Goal: Transaction & Acquisition: Purchase product/service

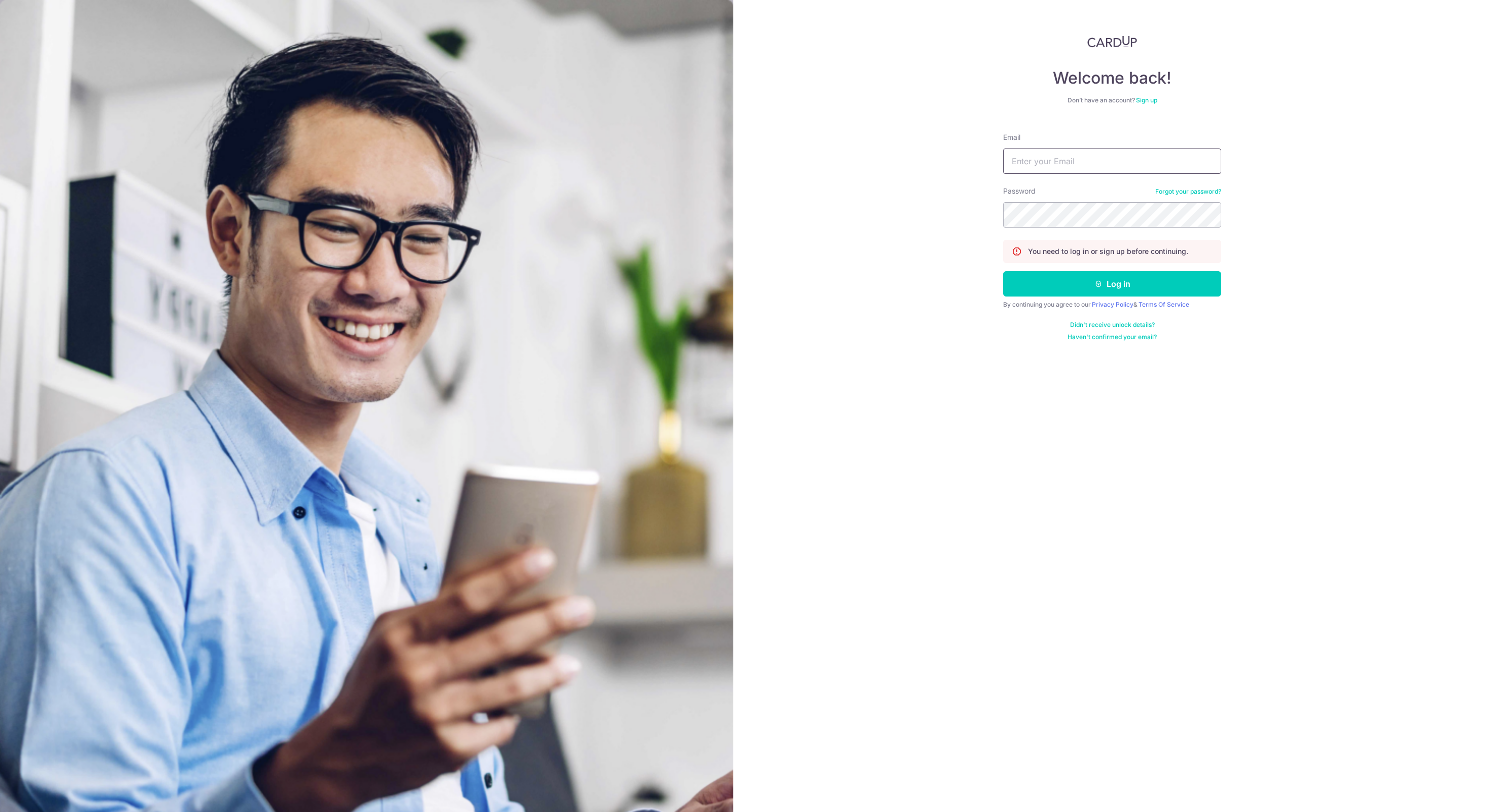
type input "yhyuanheng@gmail.com"
click at [1140, 301] on div "By continuing you agree to our Privacy Policy & Terms Of Service" at bounding box center [1111, 305] width 218 height 8
click at [1137, 292] on button "Log in" at bounding box center [1111, 284] width 218 height 25
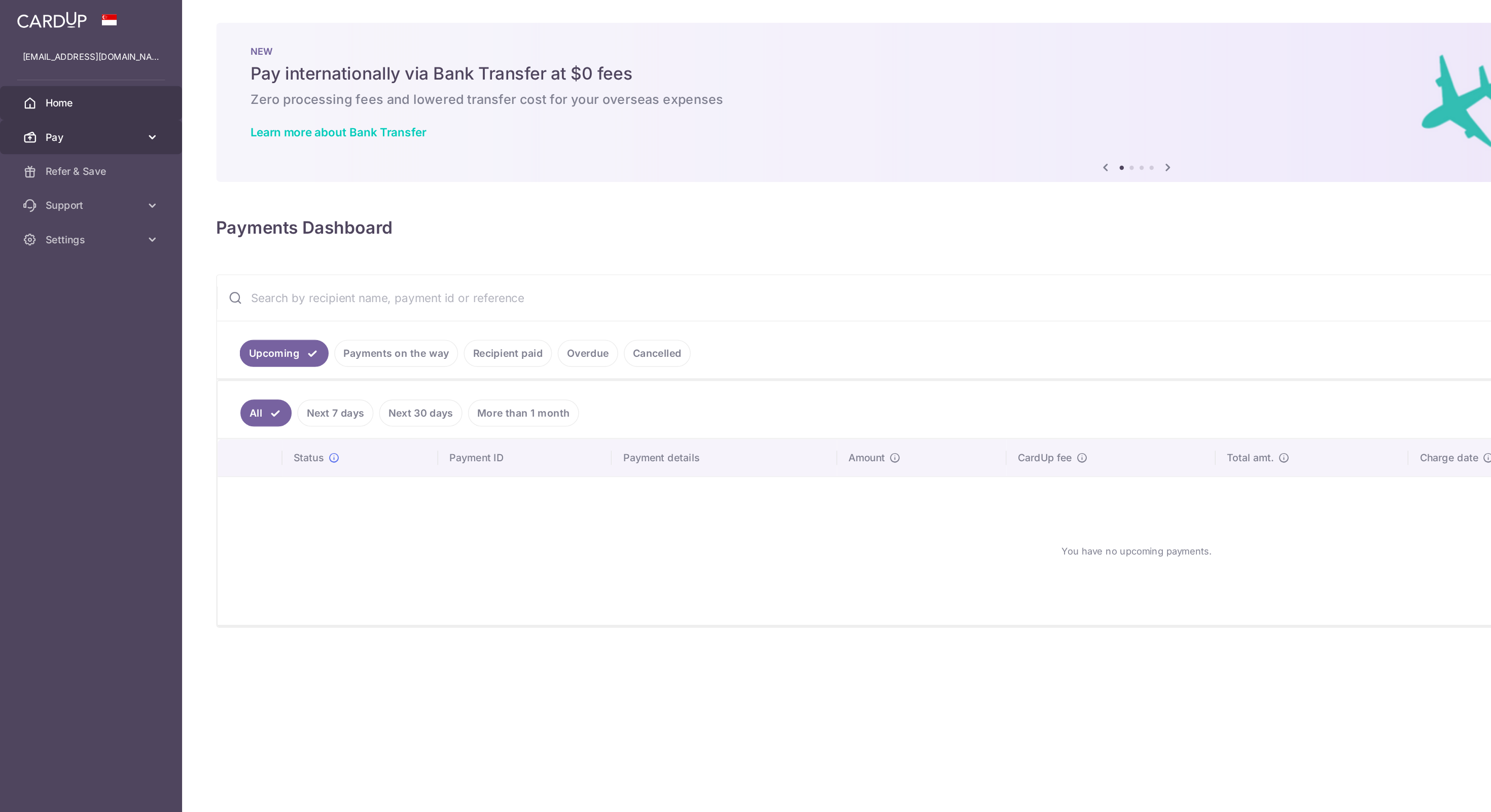
click at [109, 88] on link "Pay" at bounding box center [65, 98] width 130 height 24
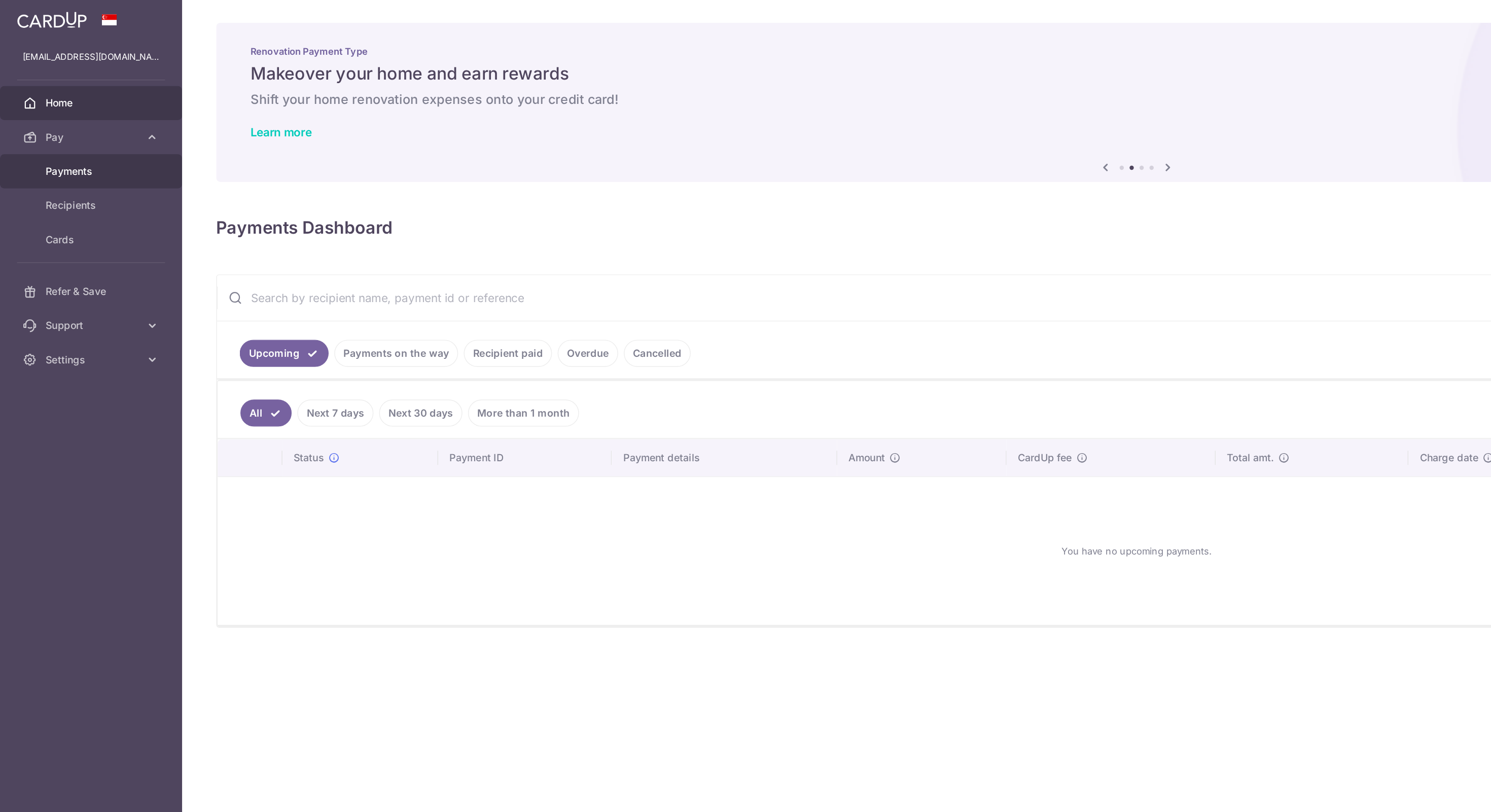
click at [72, 119] on span "Payments" at bounding box center [66, 122] width 67 height 10
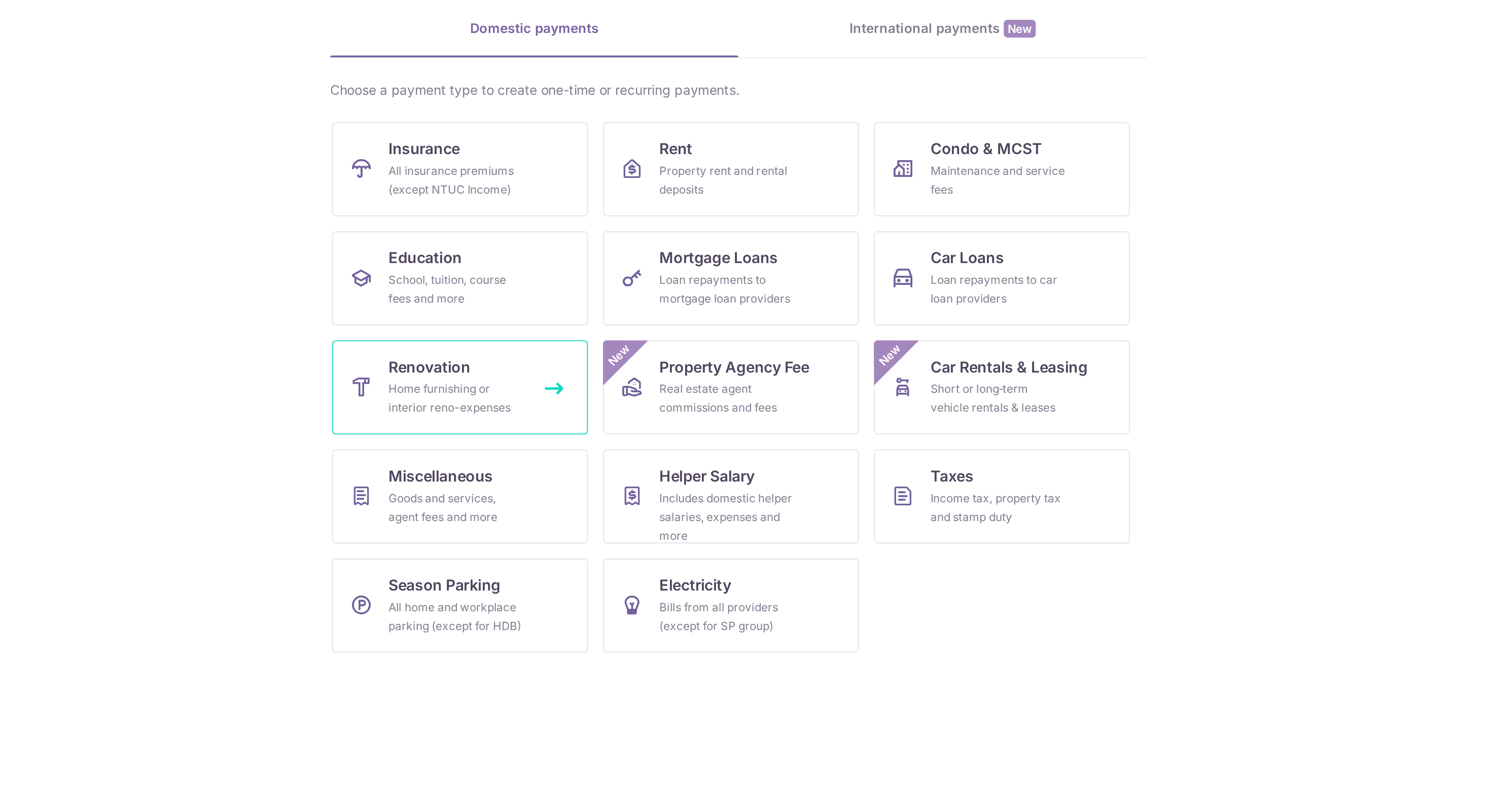
click at [607, 311] on div "Home furnishing or interior reno-expenses" at bounding box center [593, 309] width 73 height 20
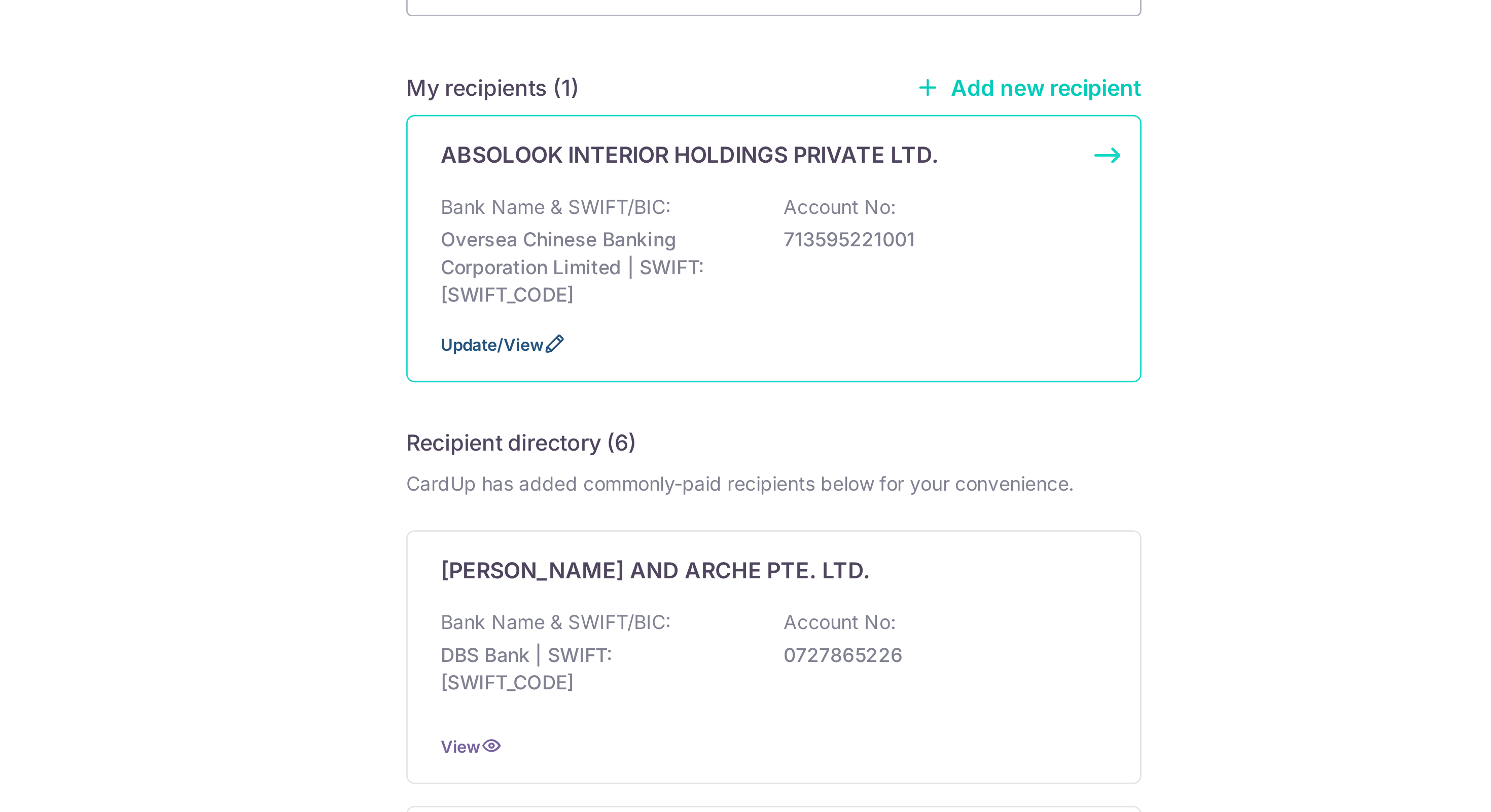
click at [663, 247] on icon at bounding box center [664, 247] width 8 height 8
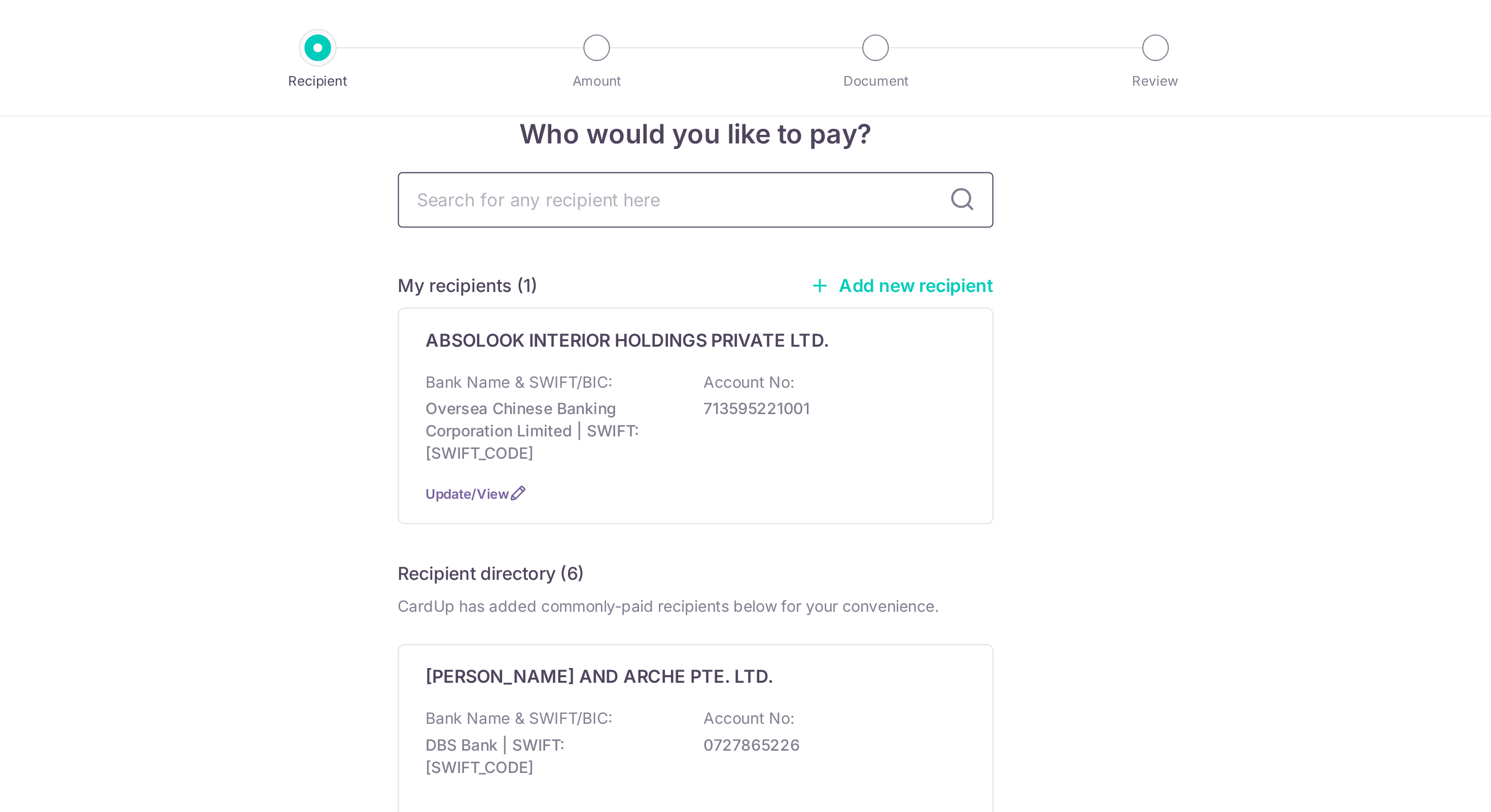
scroll to position [26, 0]
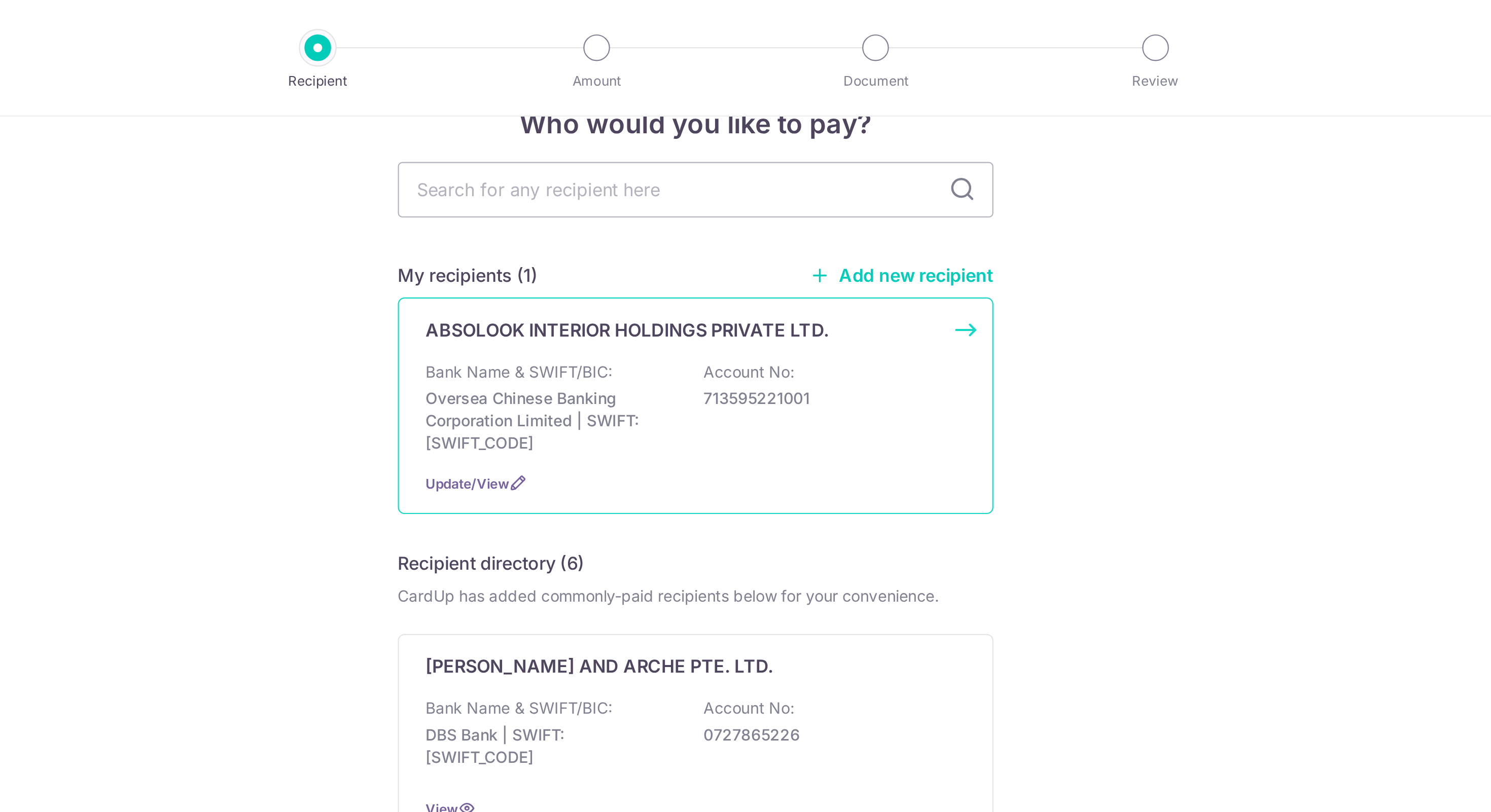
click at [712, 162] on div "ABSOLOOK INTERIOR HOLDINGS PRIVATE LTD. Bank Name & SWIFT/BIC: Oversea Chinese …" at bounding box center [745, 184] width 272 height 98
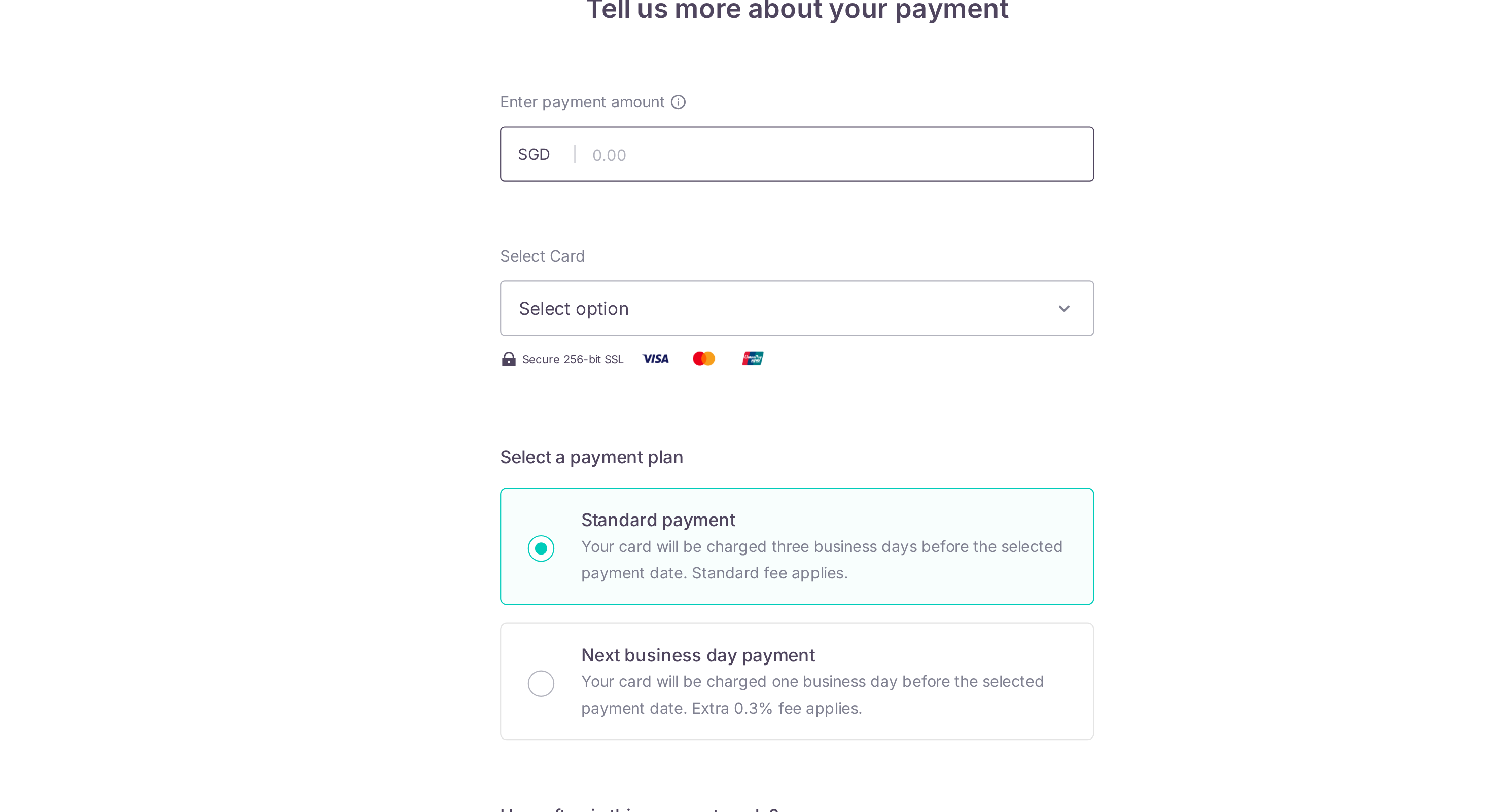
click at [657, 146] on input "text" at bounding box center [745, 149] width 272 height 25
paste input "15,833.34"
type input "15,833.34"
click at [586, 197] on div "Tell us more about your payment Enter payment amount SGD 15,833.34 15833.34 Sel…" at bounding box center [745, 545] width 1491 height 984
click at [636, 214] on span "Select option" at bounding box center [736, 220] width 237 height 12
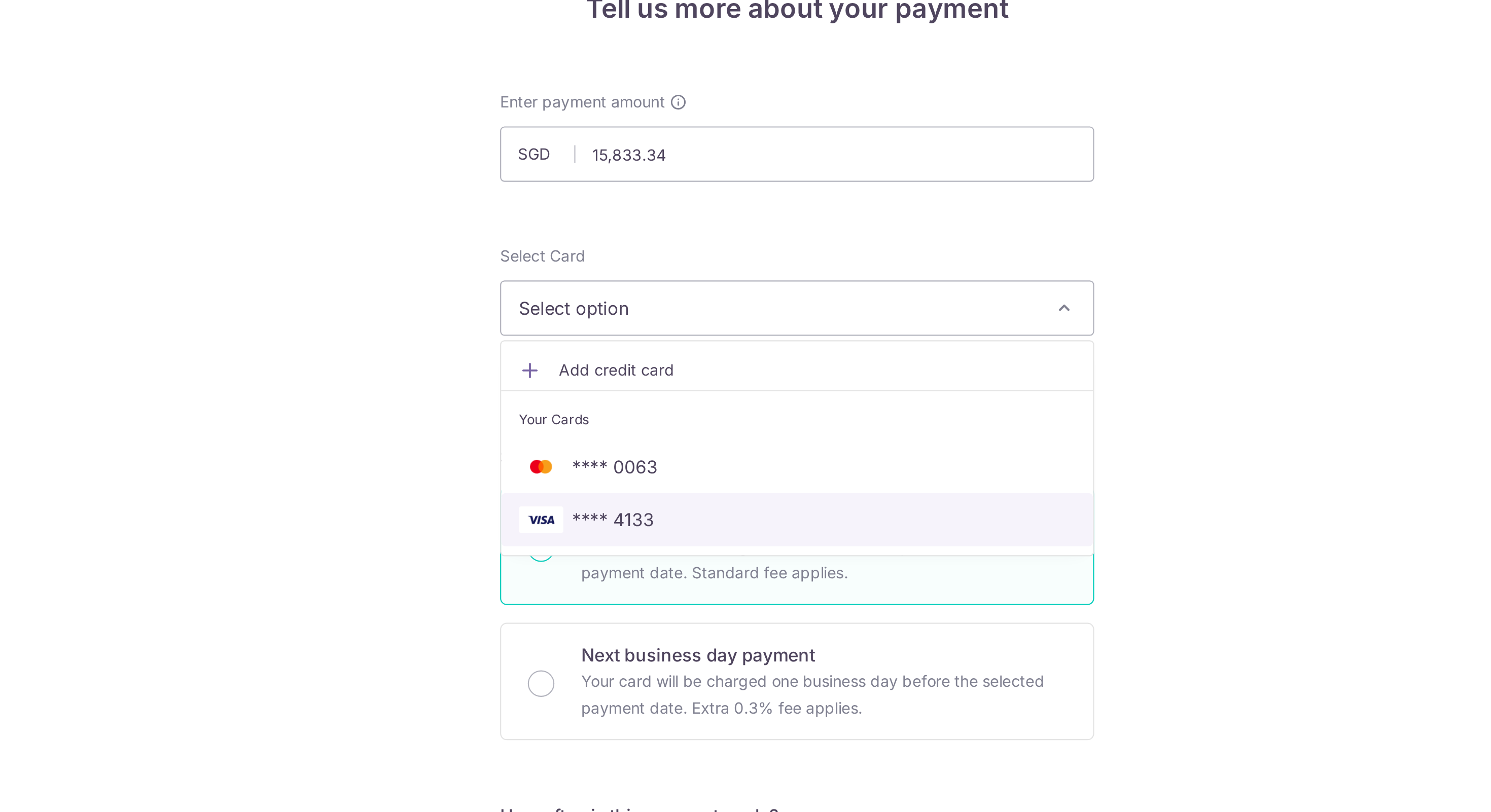
click at [658, 307] on link "**** 4133" at bounding box center [746, 316] width 271 height 24
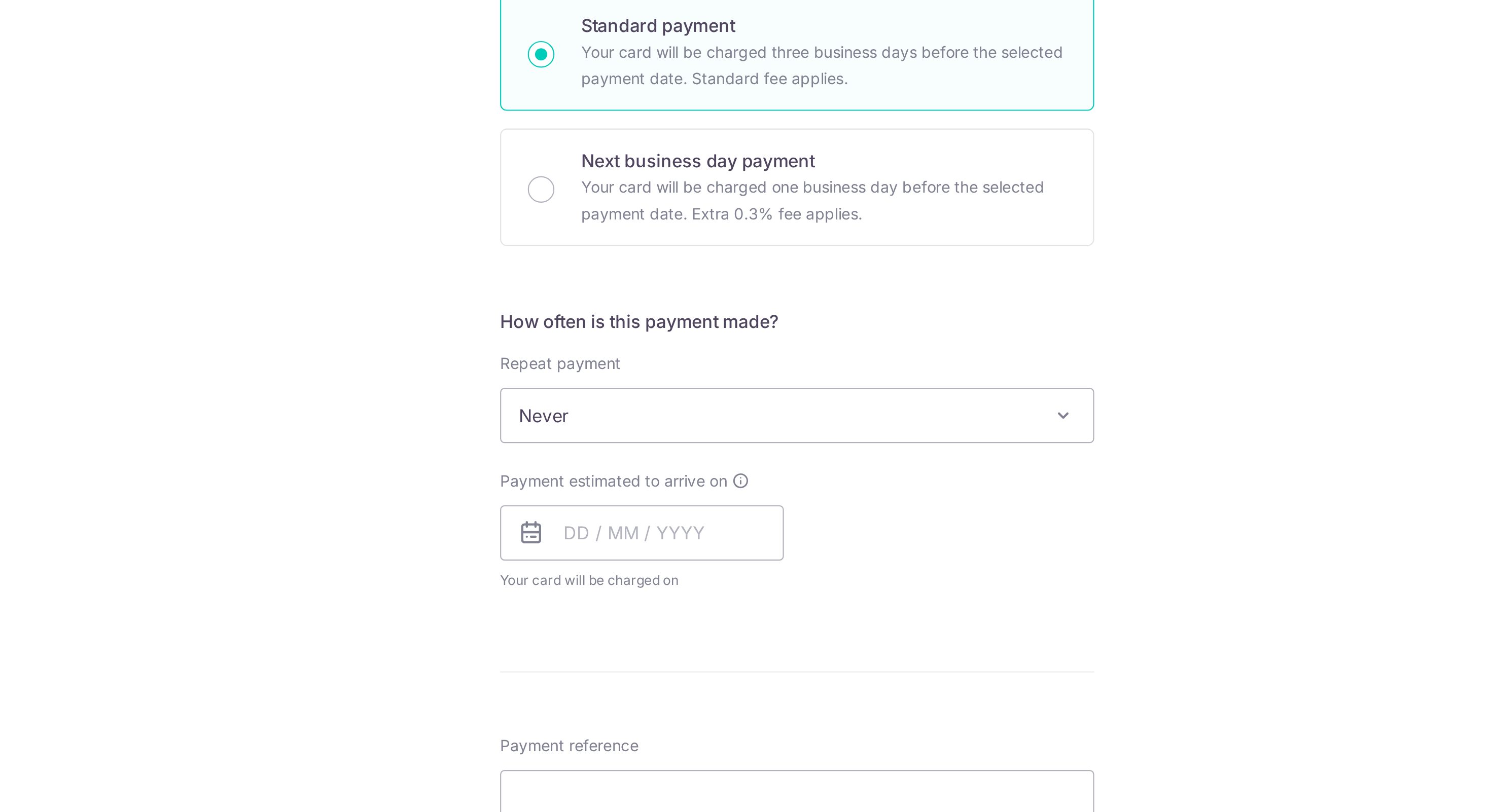
scroll to position [226, 0]
click at [658, 311] on input "text" at bounding box center [674, 323] width 130 height 25
click at [709, 415] on link "9" at bounding box center [711, 415] width 16 height 16
type input "[DATE]"
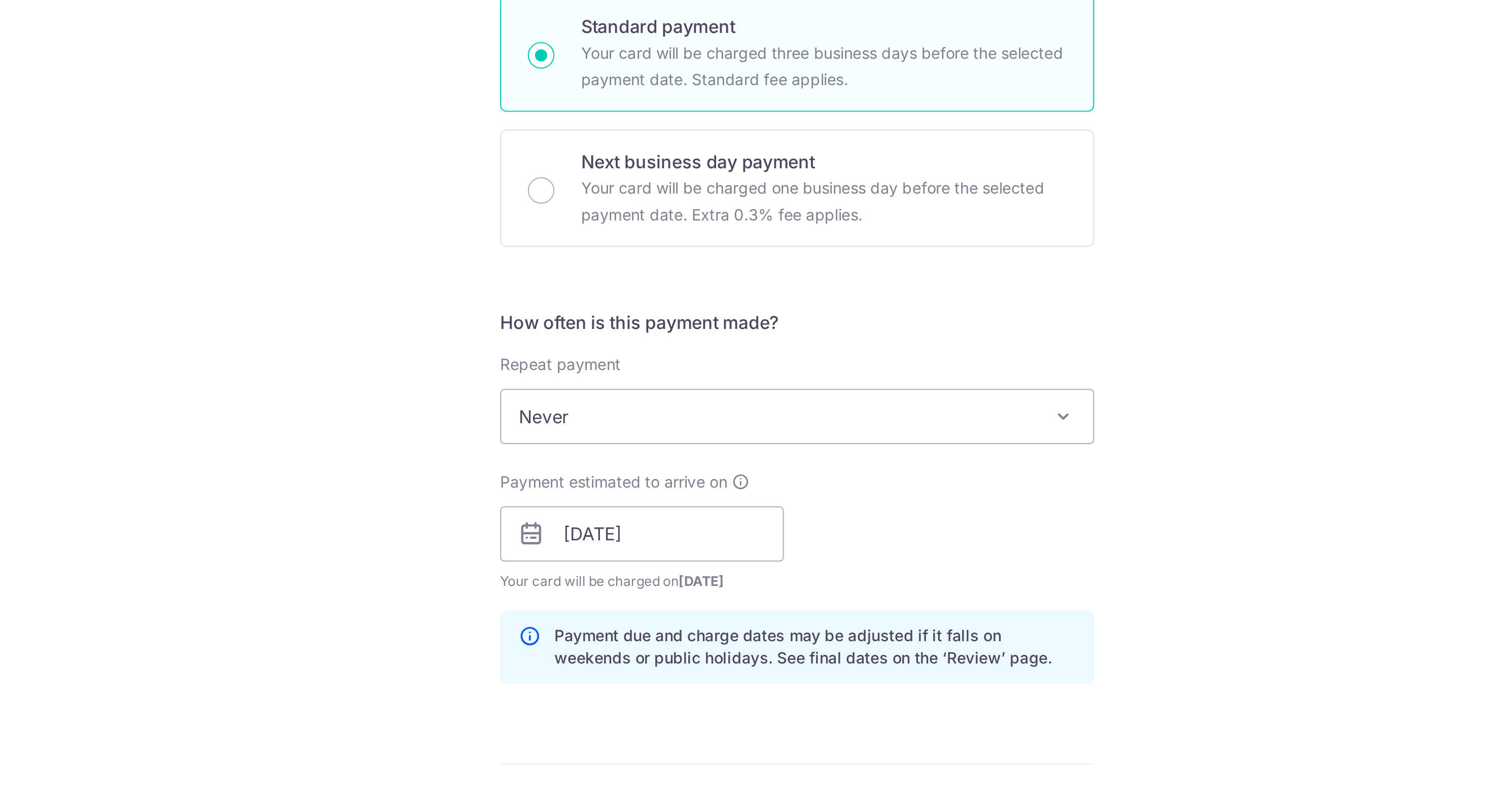
click at [775, 323] on div "Payment estimated to arrive on 09/10/2025 Prev Next Oct Nov Dec 2025 2026 2027 …" at bounding box center [745, 321] width 284 height 56
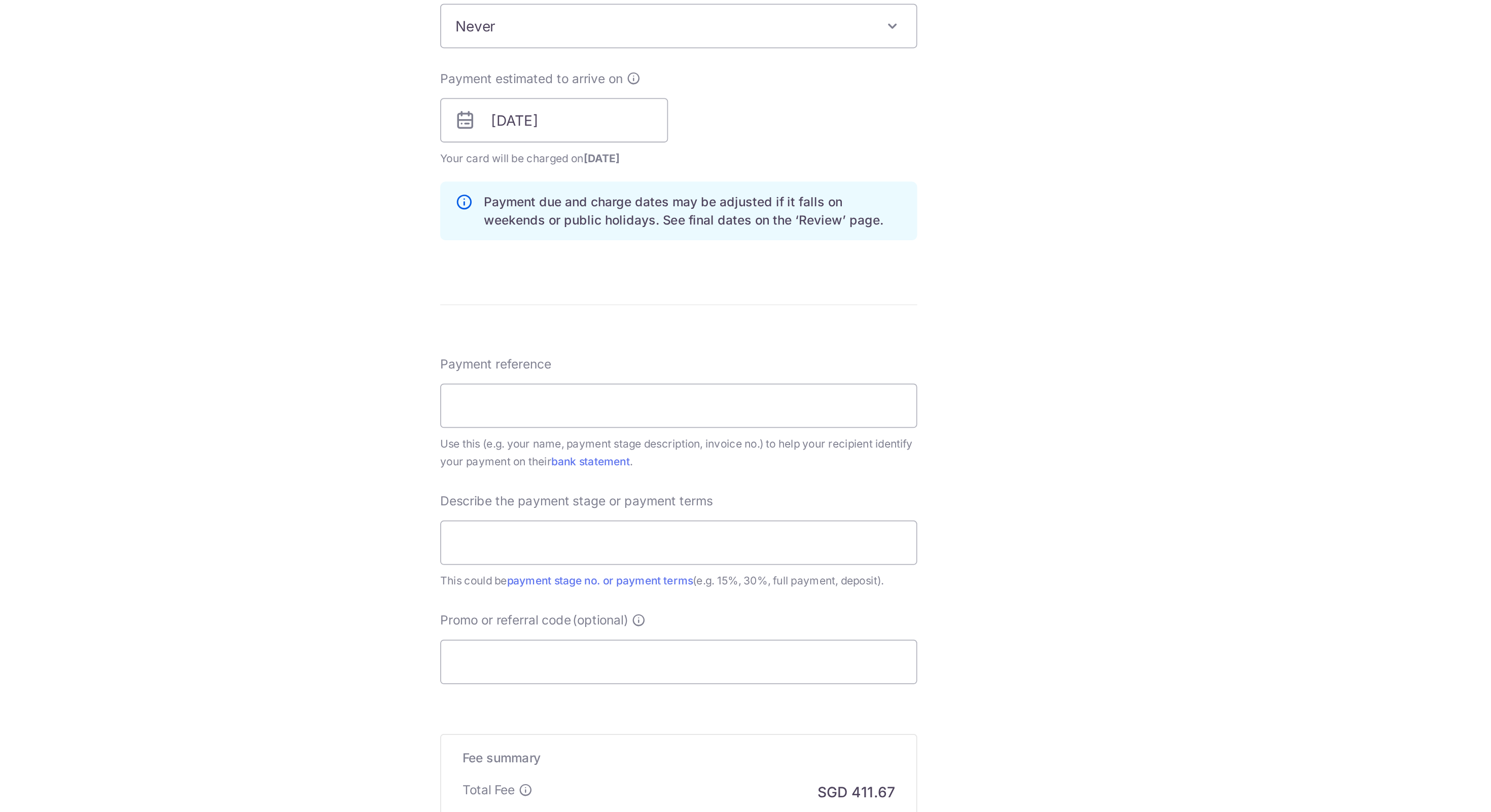
scroll to position [267, 0]
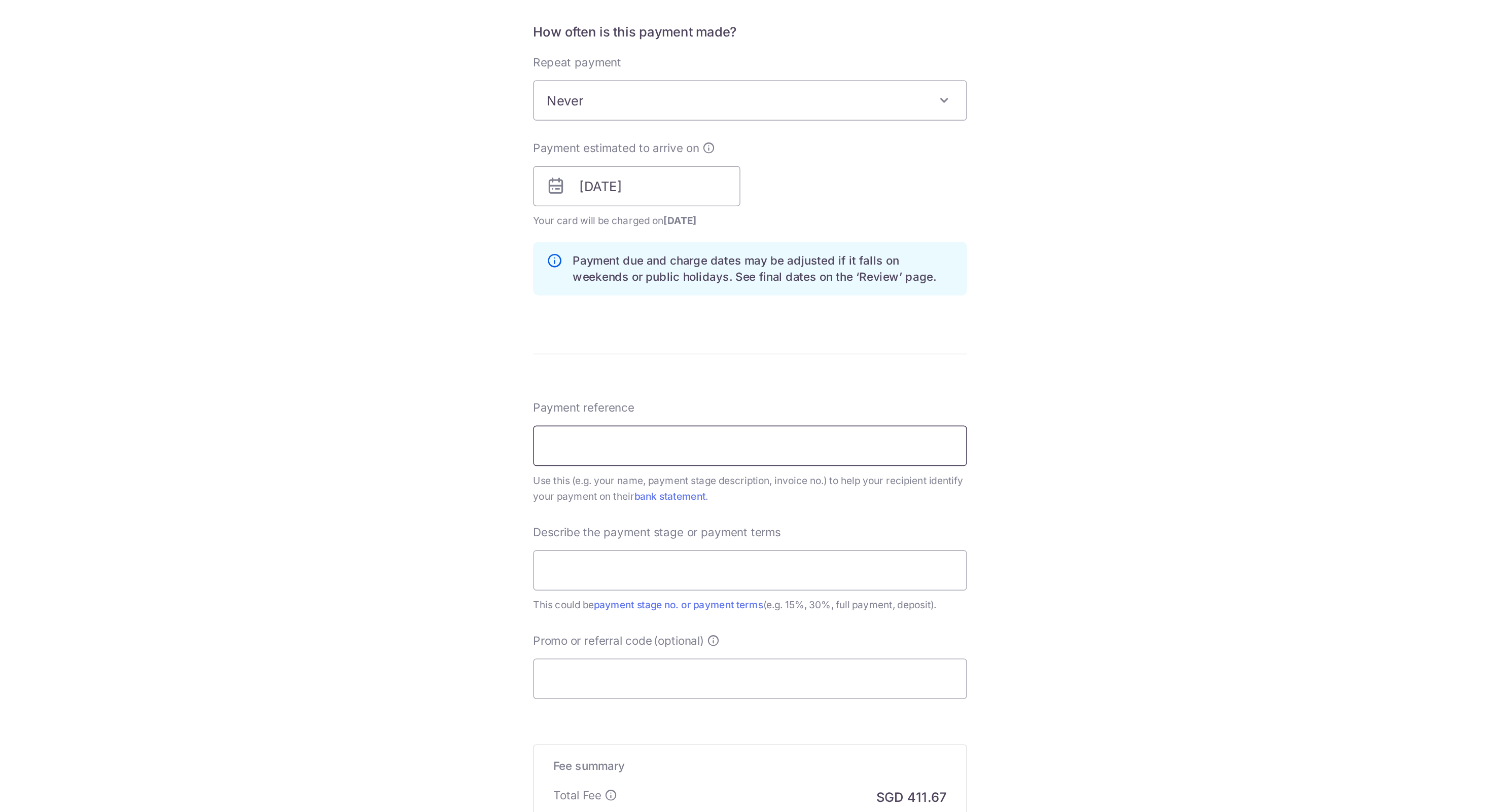
click at [738, 443] on input "Payment reference" at bounding box center [745, 444] width 272 height 25
click at [604, 404] on div "Tell us more about your payment Enter payment amount SGD 15,833.34 15833.34 Sel…" at bounding box center [745, 300] width 1491 height 1027
click at [655, 446] on input "Payment reference" at bounding box center [745, 444] width 272 height 25
paste input "HOL-1325014-C01"
type input "HOL-1325014-C01"
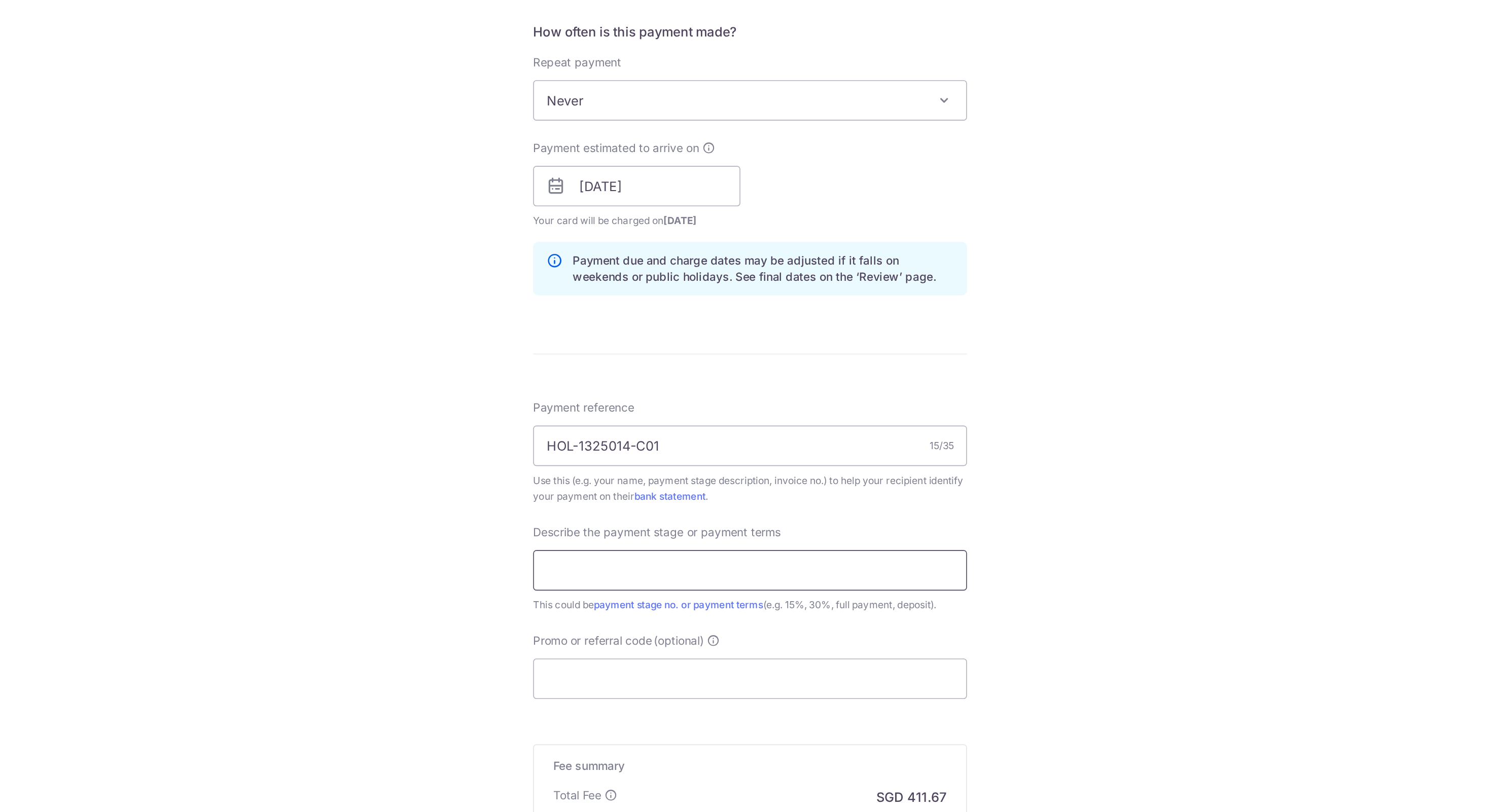
click at [673, 528] on input "text" at bounding box center [745, 523] width 272 height 25
click at [566, 516] on div "Tell us more about your payment Enter payment amount SGD 15,833.34 15833.34 Sel…" at bounding box center [745, 299] width 1491 height 1027
click at [636, 507] on div "Describe the payment stage or payment terms This could be payment stage no. or …" at bounding box center [745, 520] width 272 height 56
click at [631, 524] on input "text" at bounding box center [745, 522] width 272 height 25
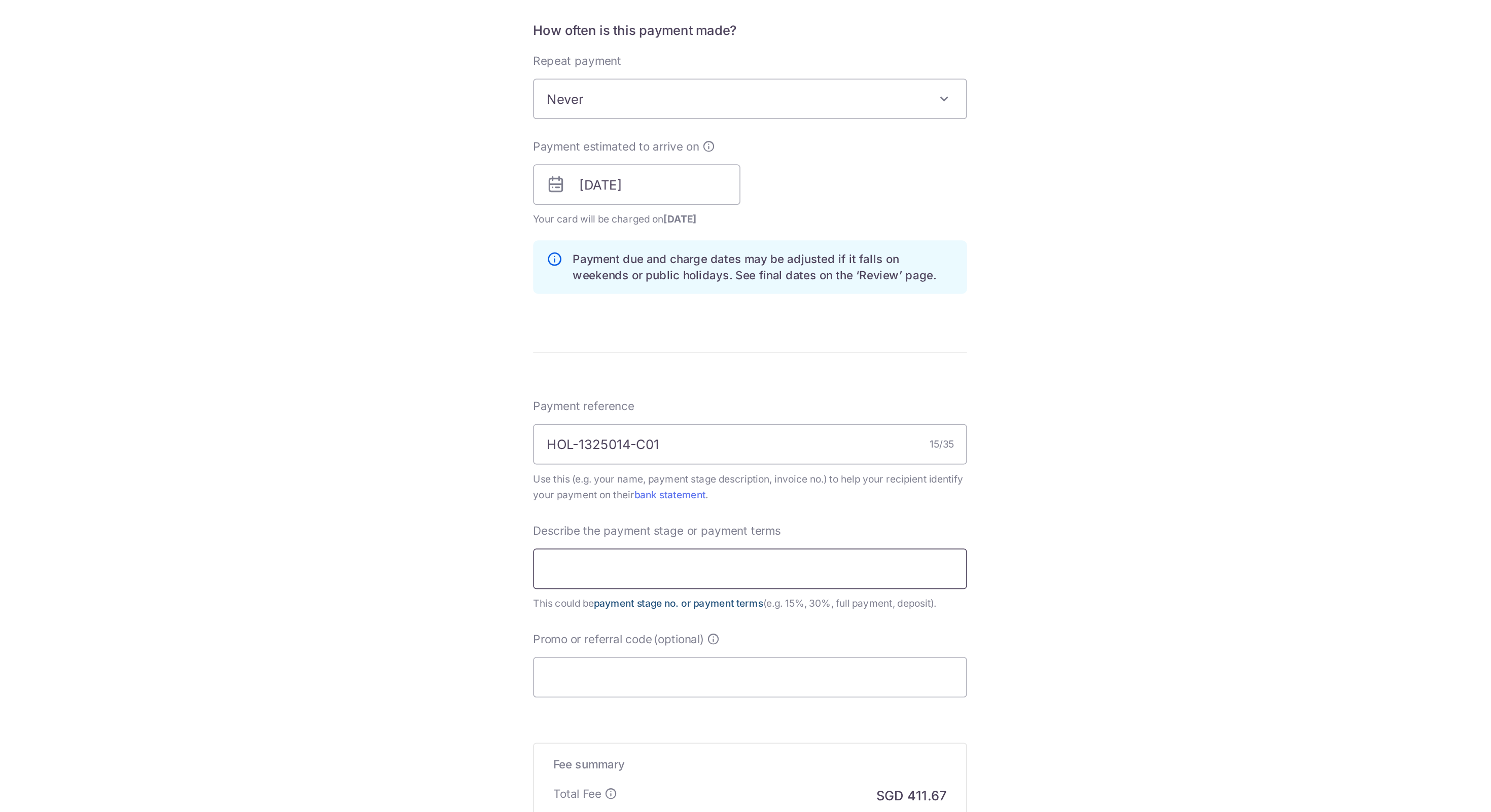
type input "45% Down payment (2nd Milestone)"
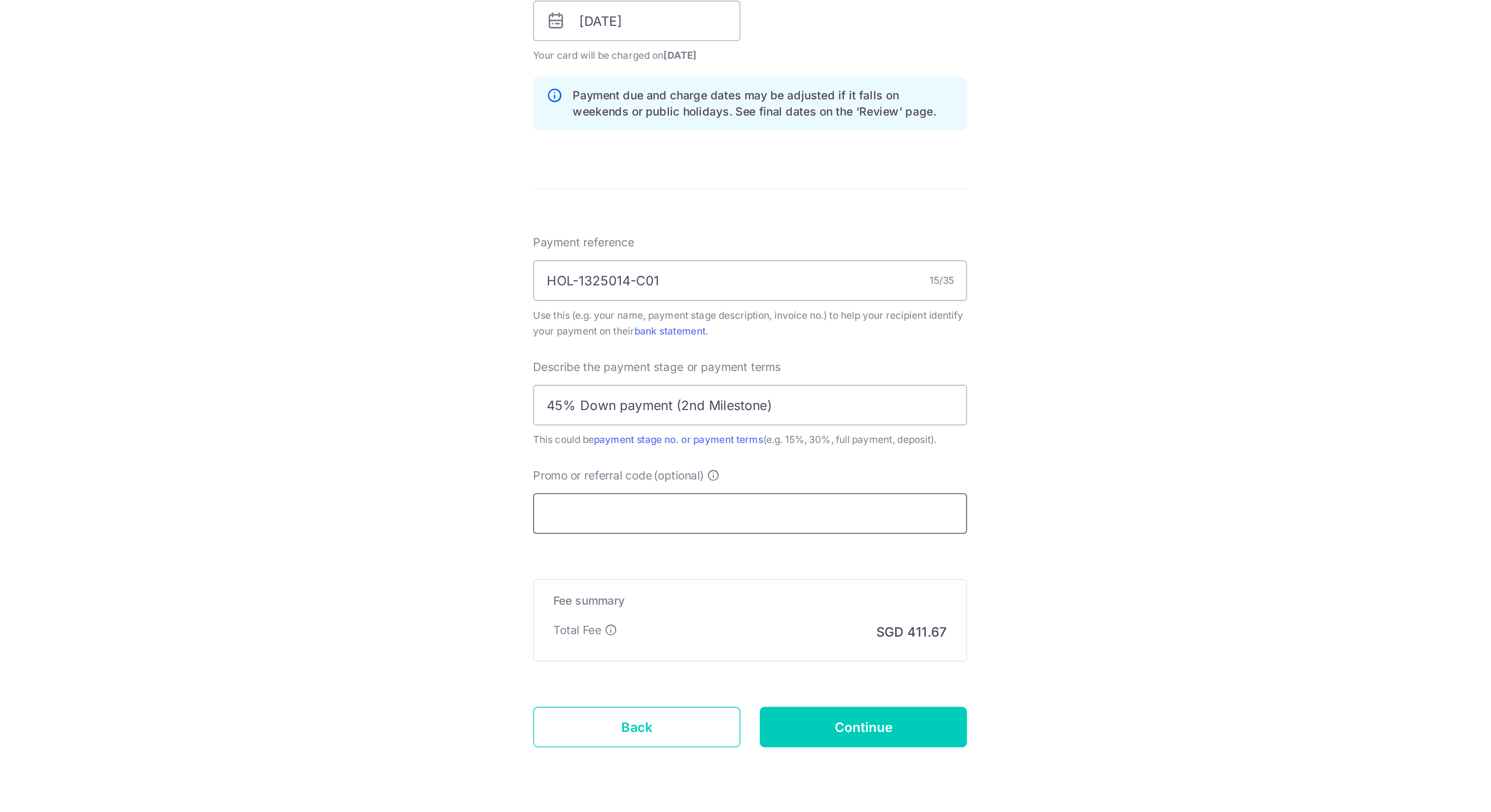
click at [678, 584] on input "Promo or referral code (optional)" at bounding box center [745, 589] width 272 height 25
paste input "OFF225"
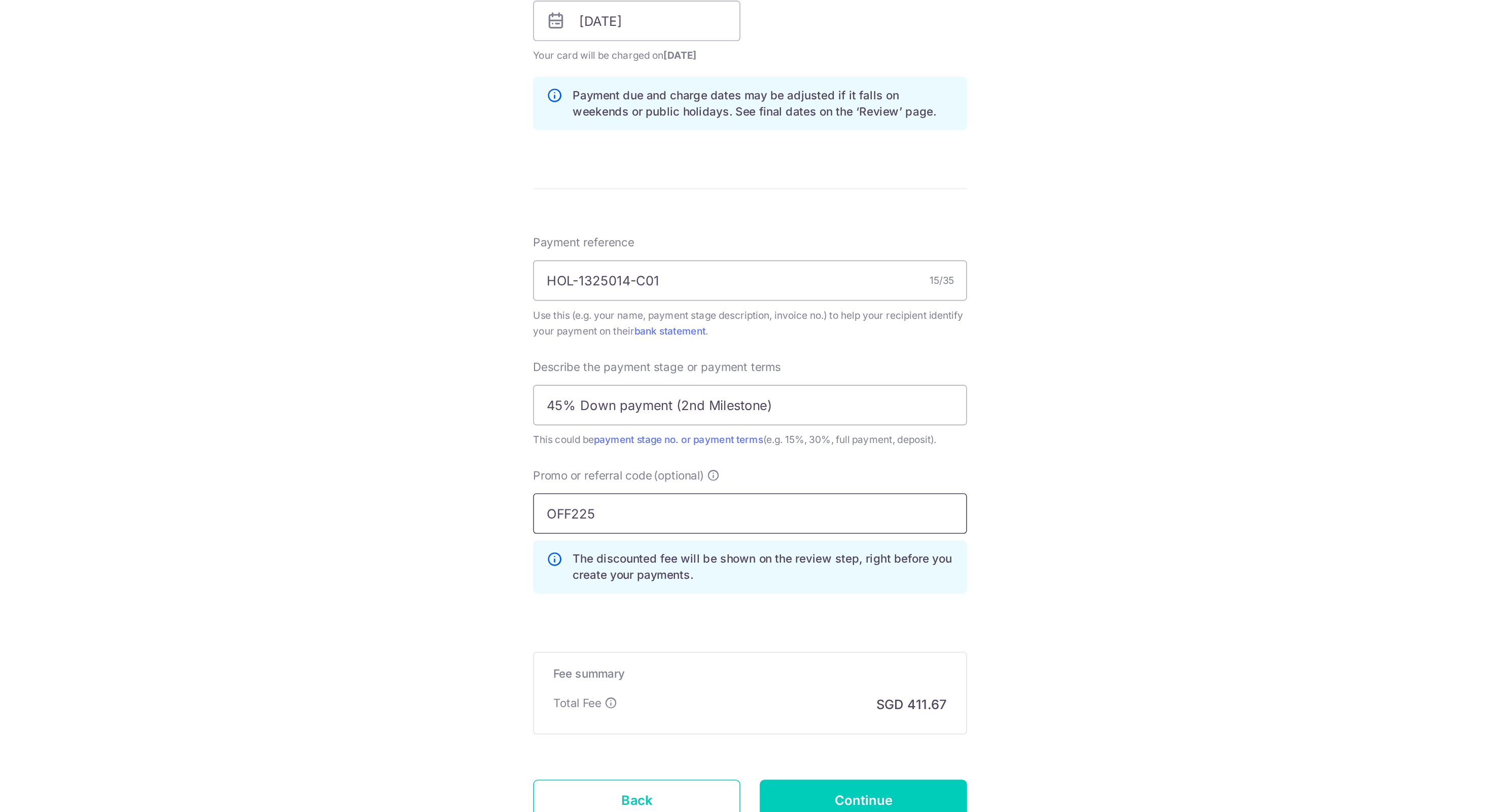
type input "OFF225"
click at [567, 609] on div "Tell us more about your payment Enter payment amount SGD 15,833.34 15833.34 Sel…" at bounding box center [745, 321] width 1491 height 1072
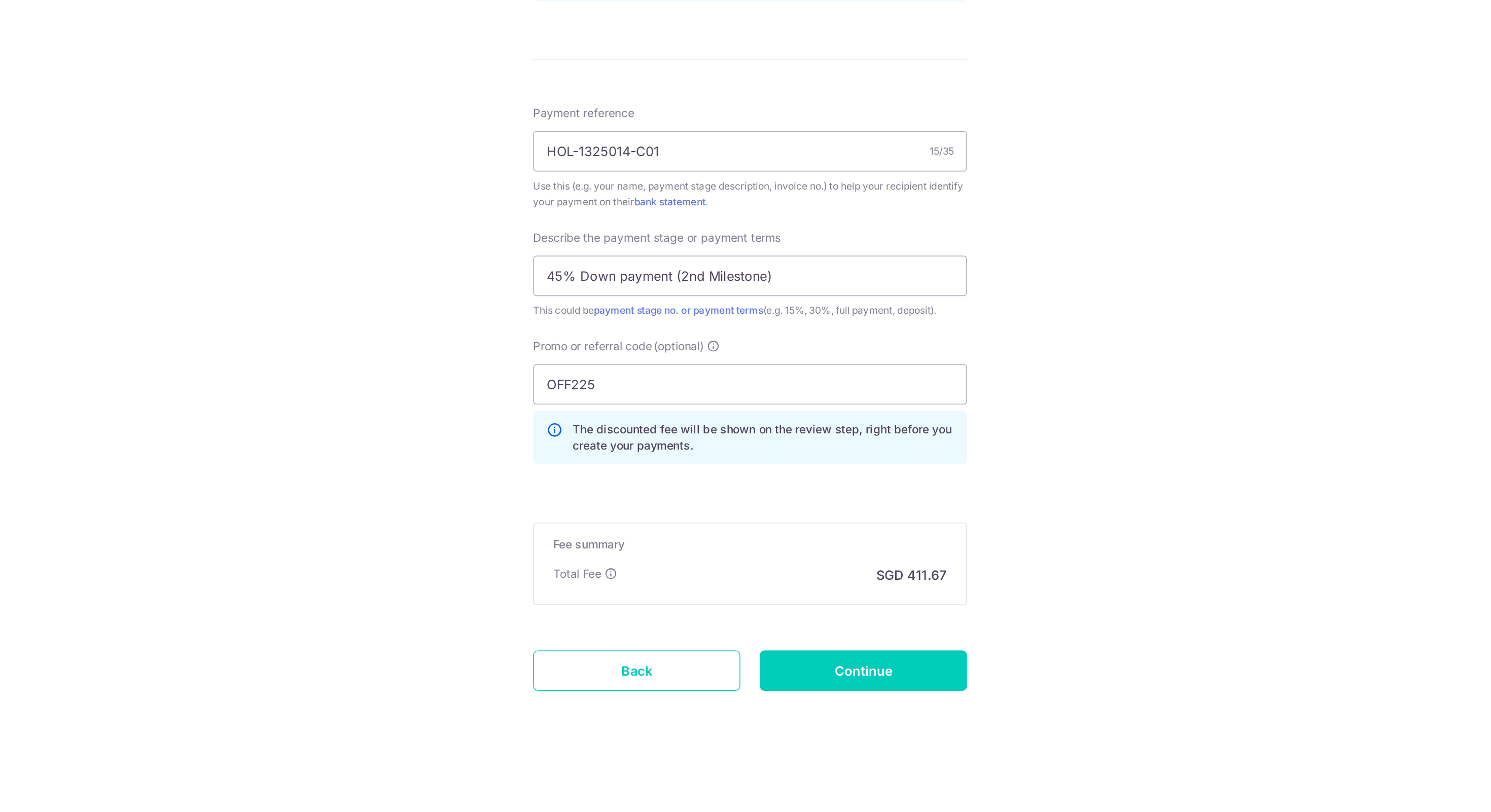
scroll to position [0, 0]
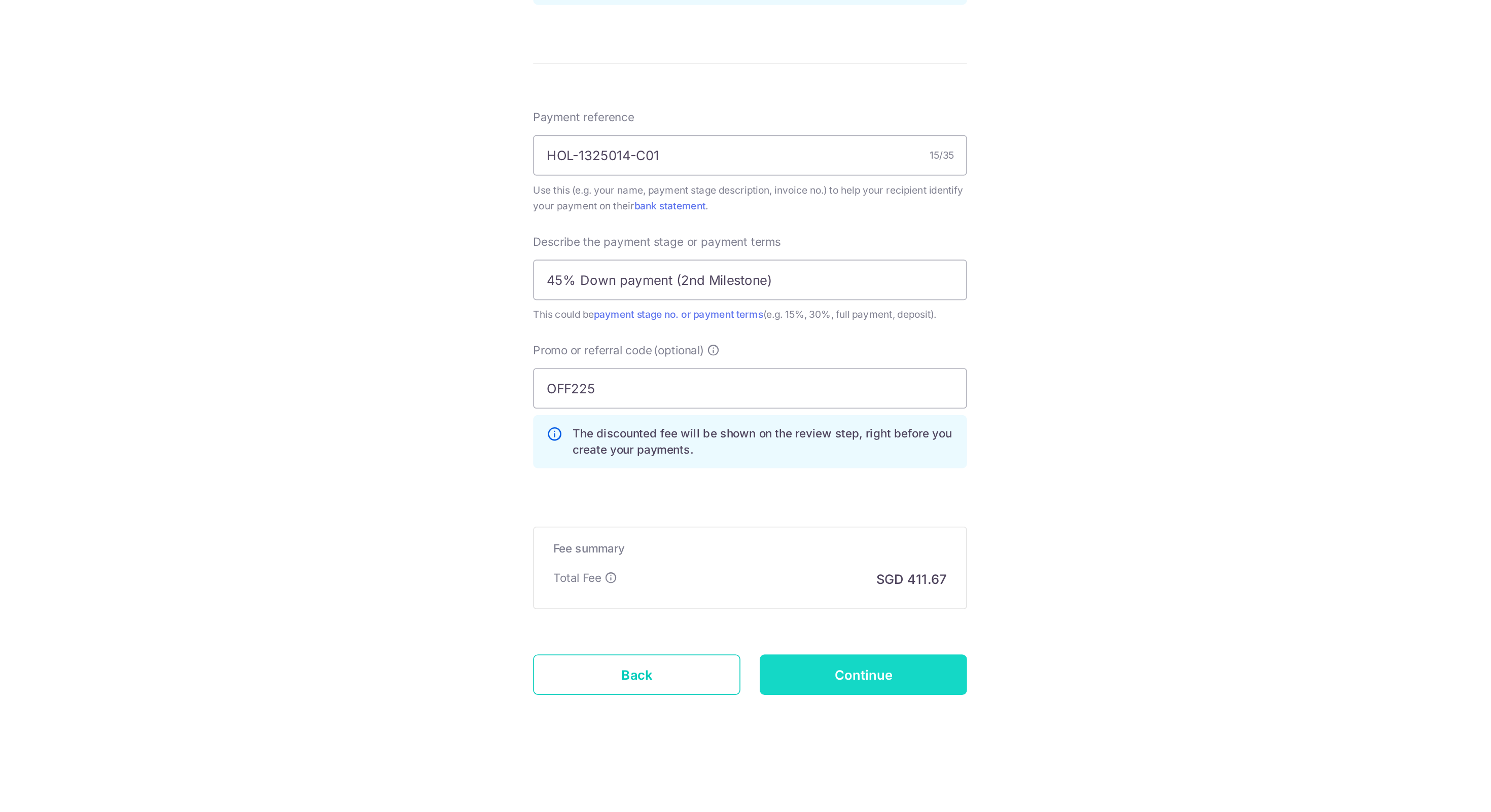
click at [840, 724] on input "Continue" at bounding box center [817, 723] width 130 height 25
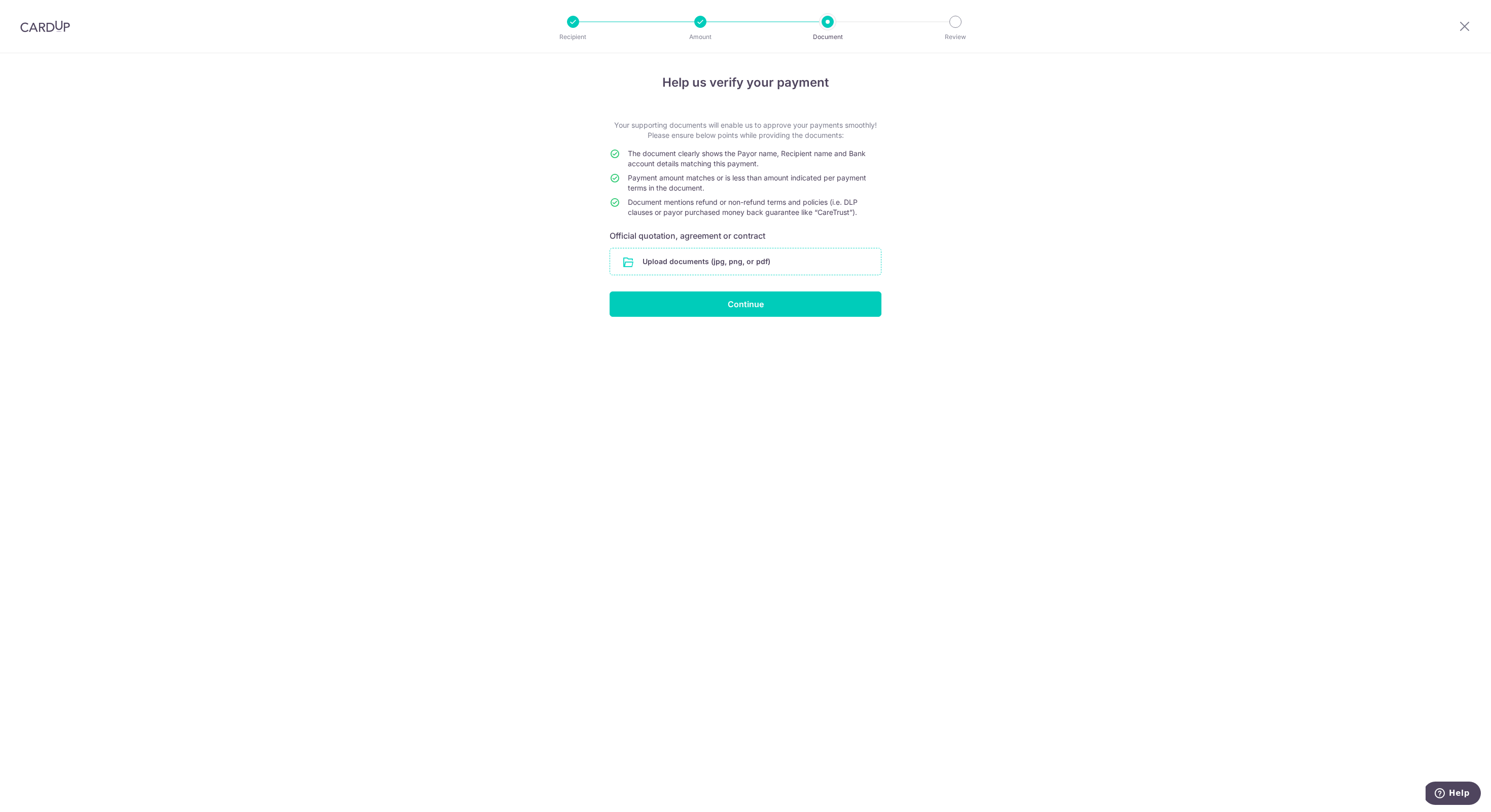
click at [731, 267] on input "file" at bounding box center [746, 261] width 271 height 26
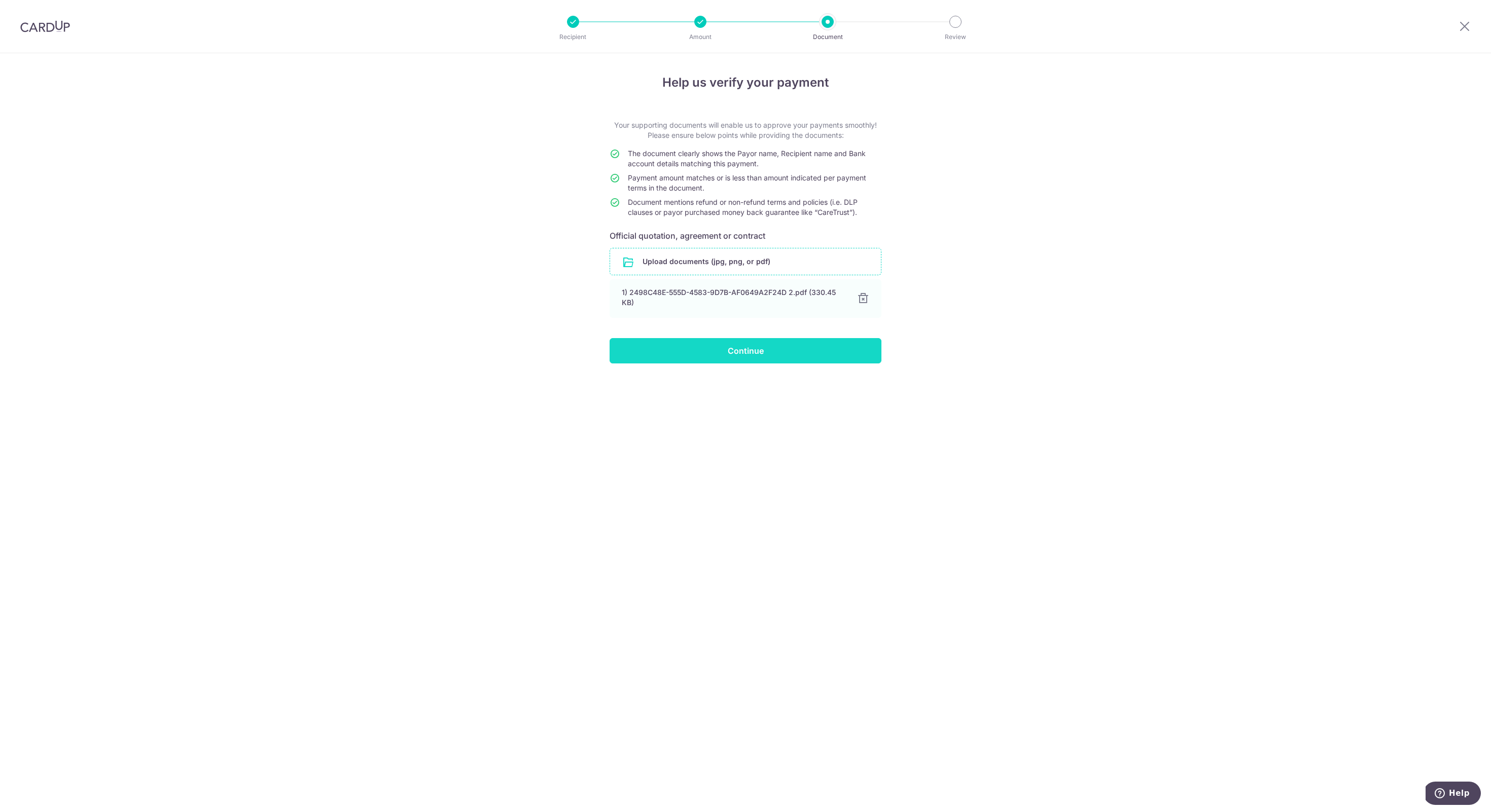
click at [771, 360] on input "Continue" at bounding box center [745, 351] width 272 height 25
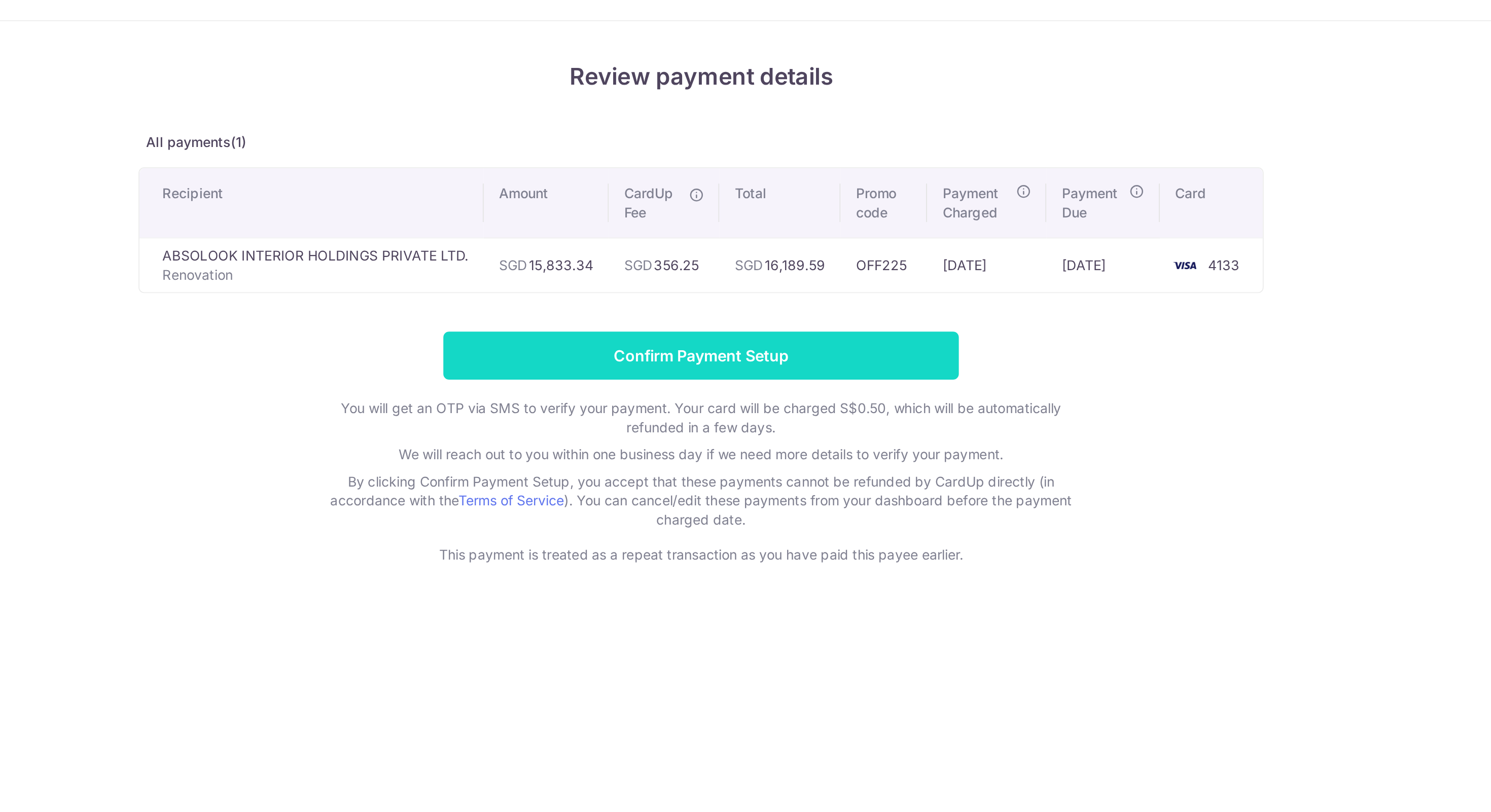
click at [723, 219] on input "Confirm Payment Setup" at bounding box center [745, 230] width 272 height 25
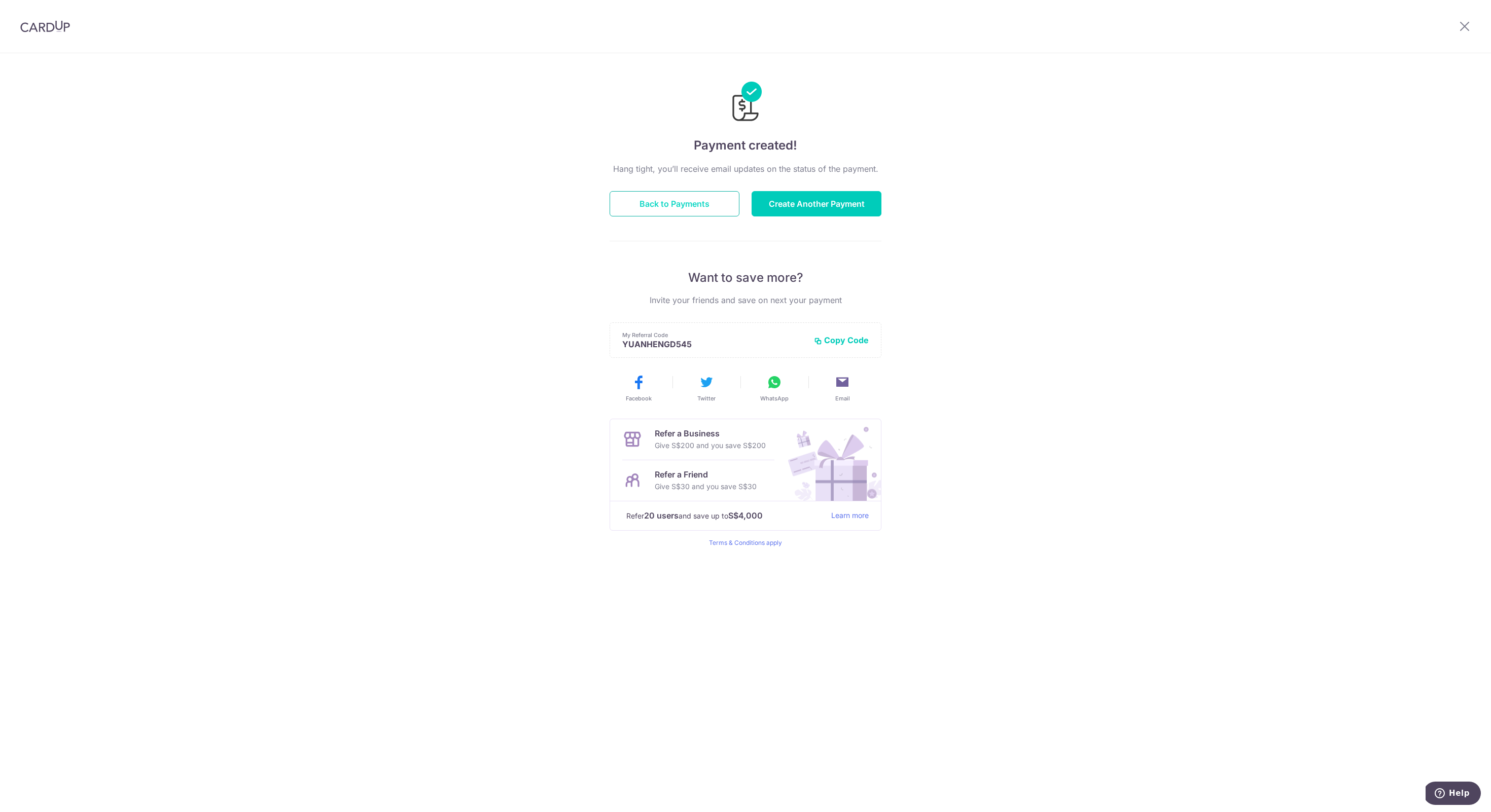
click at [699, 209] on button "Back to Payments" at bounding box center [674, 204] width 130 height 25
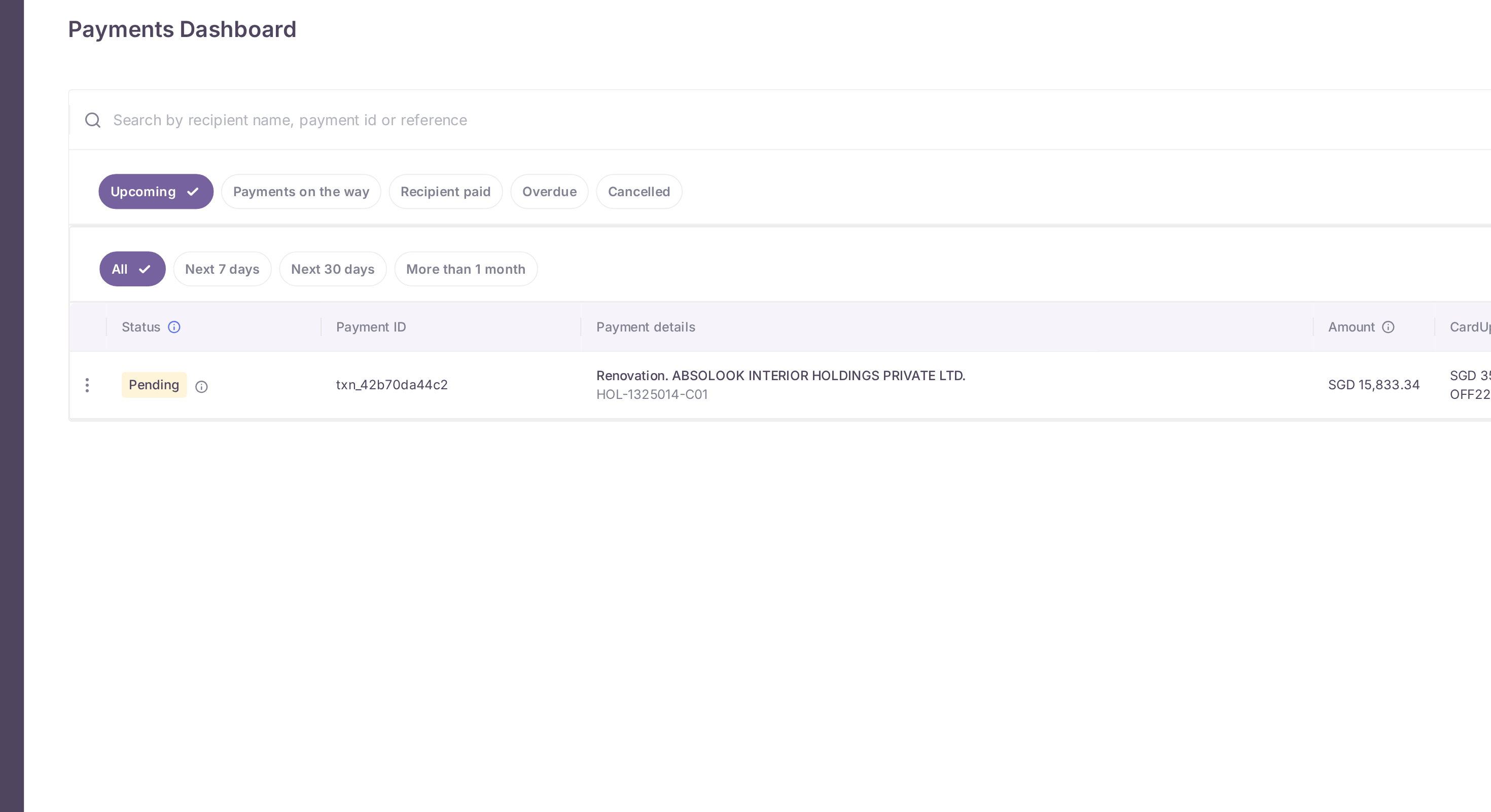
click at [354, 253] on link "Recipient paid" at bounding box center [362, 252] width 63 height 19
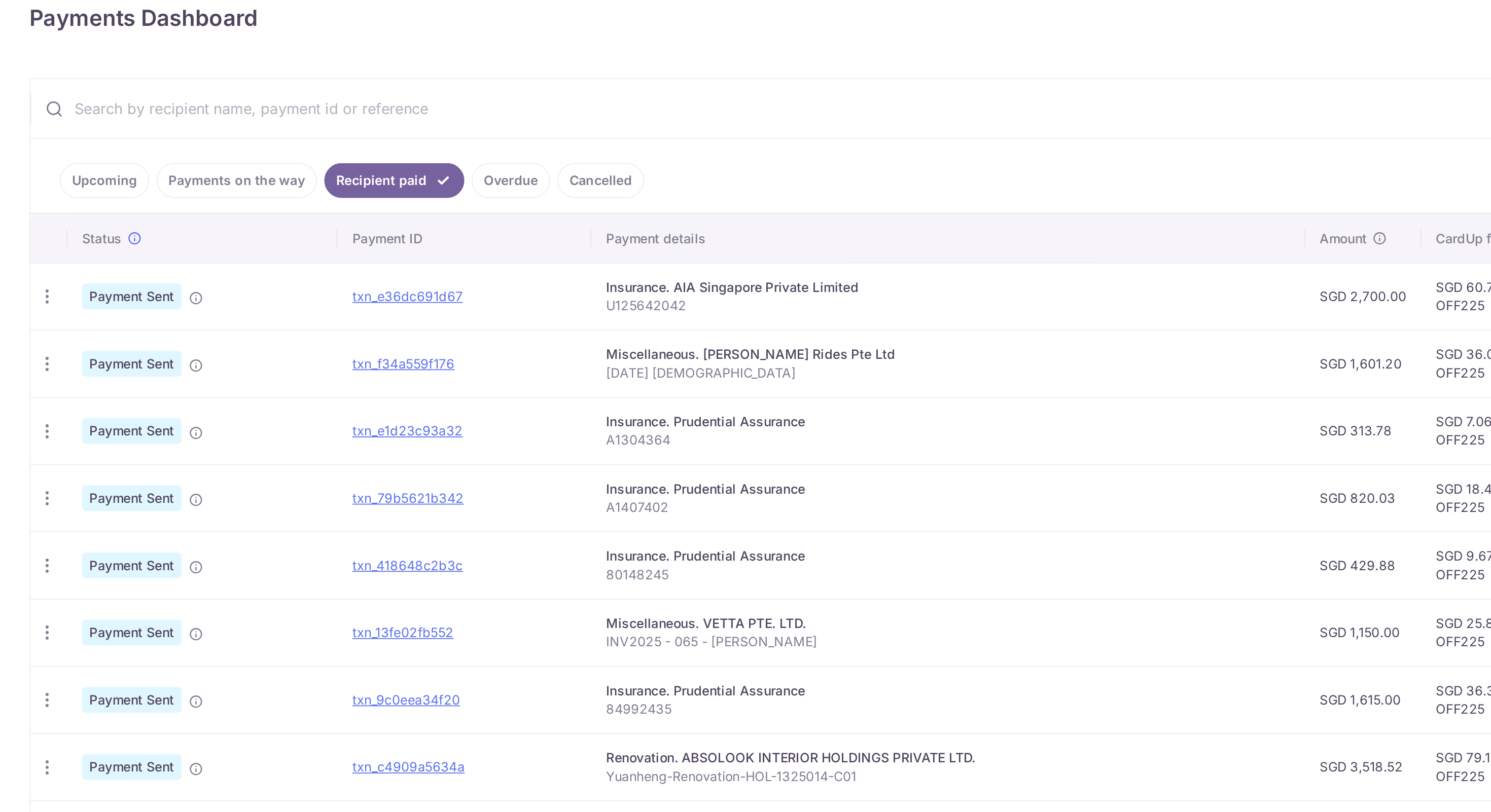
click at [195, 247] on link "Upcoming" at bounding box center [195, 252] width 49 height 19
